Goal: Transaction & Acquisition: Purchase product/service

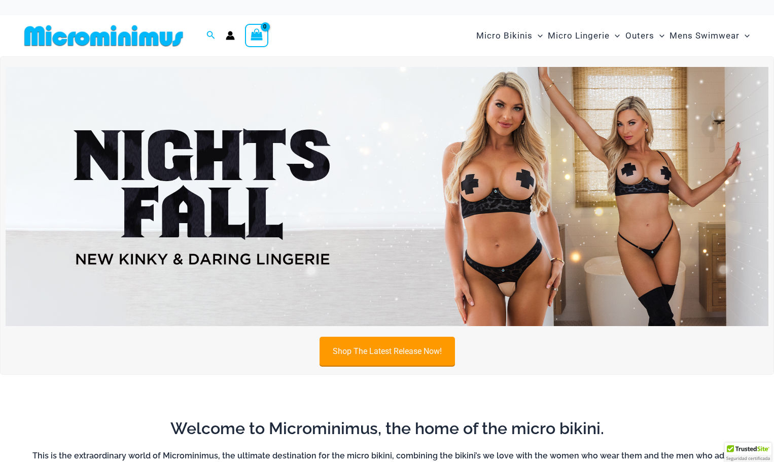
click at [401, 348] on link "Shop The Latest Release Now!" at bounding box center [387, 351] width 135 height 29
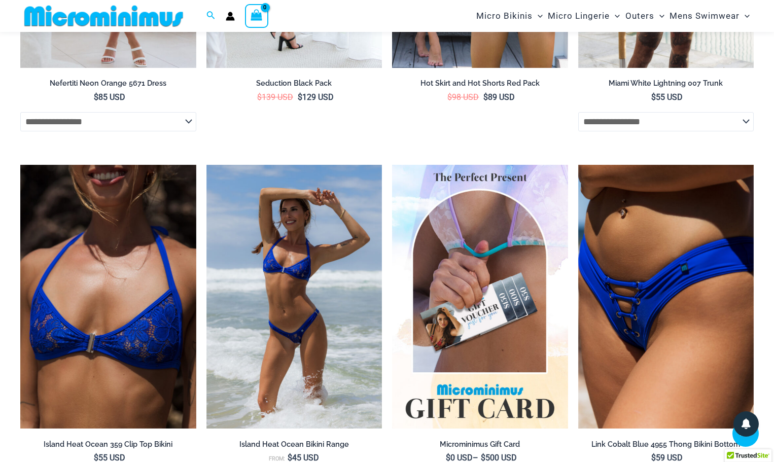
scroll to position [2631, 0]
